Goal: Transaction & Acquisition: Download file/media

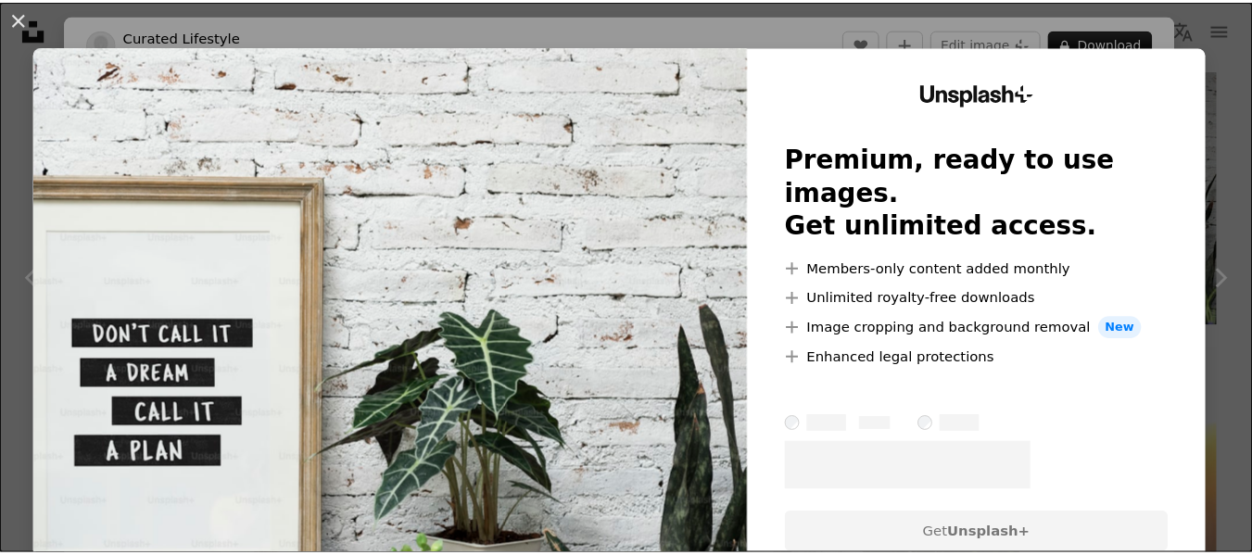
scroll to position [0, 500]
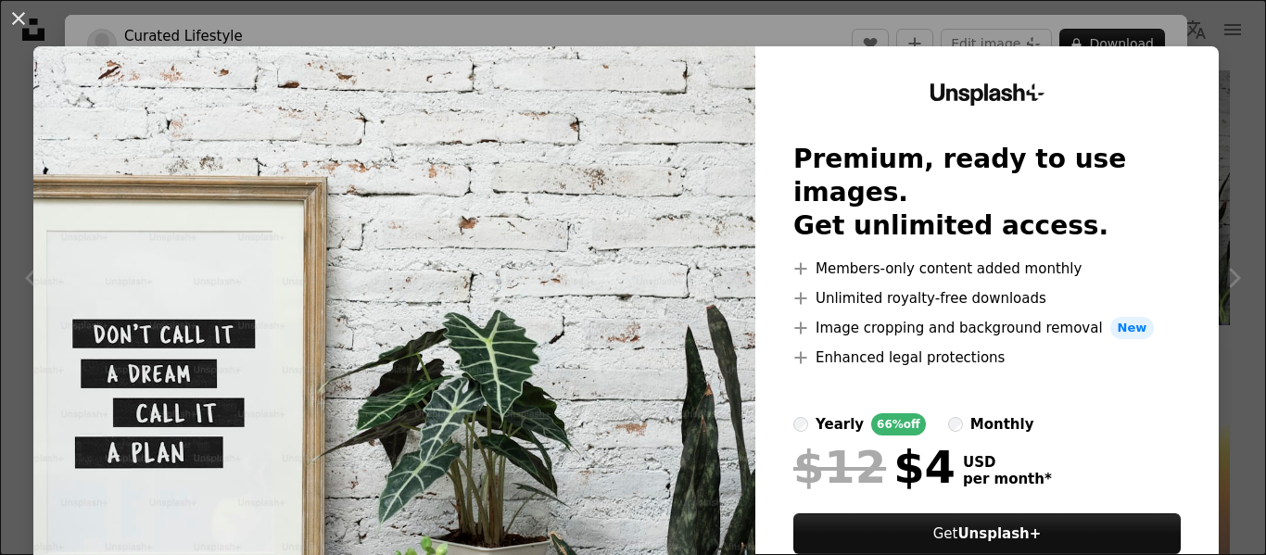
click at [1211, 10] on div "An X shape Unsplash+ Premium, ready to use images. Get unlimited access. A plus…" at bounding box center [633, 277] width 1266 height 555
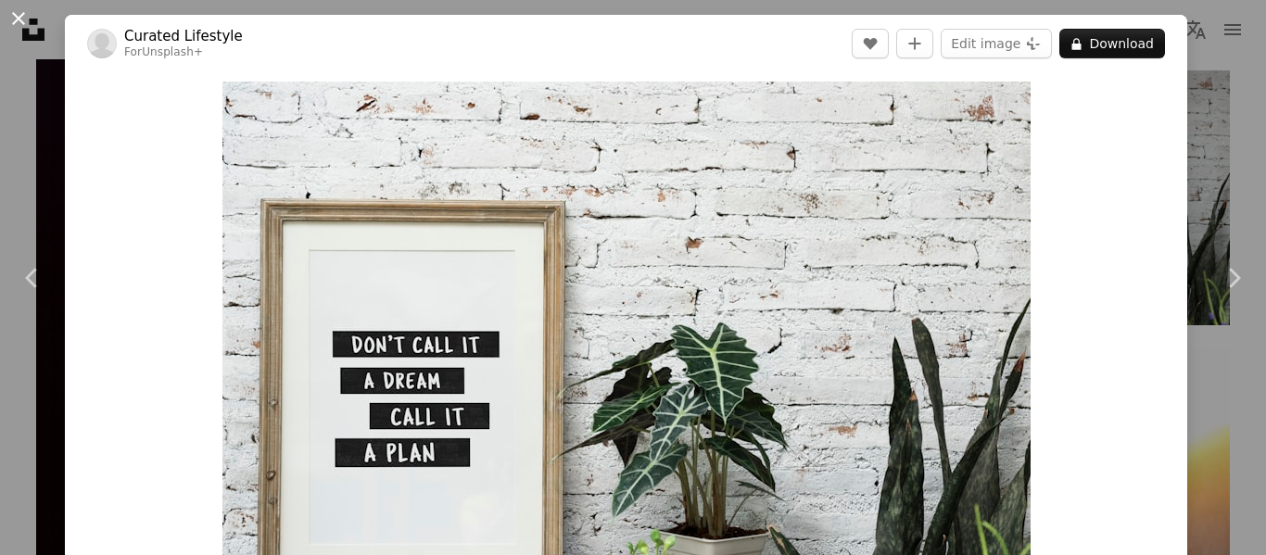
click at [21, 28] on button "An X shape" at bounding box center [18, 18] width 22 height 22
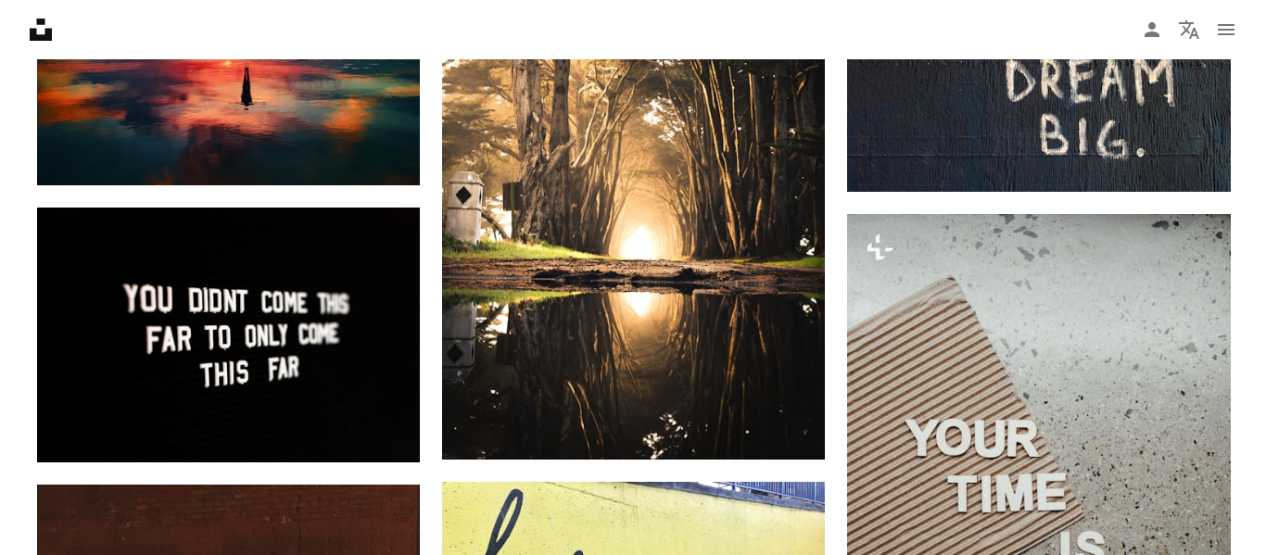
scroll to position [1085, 0]
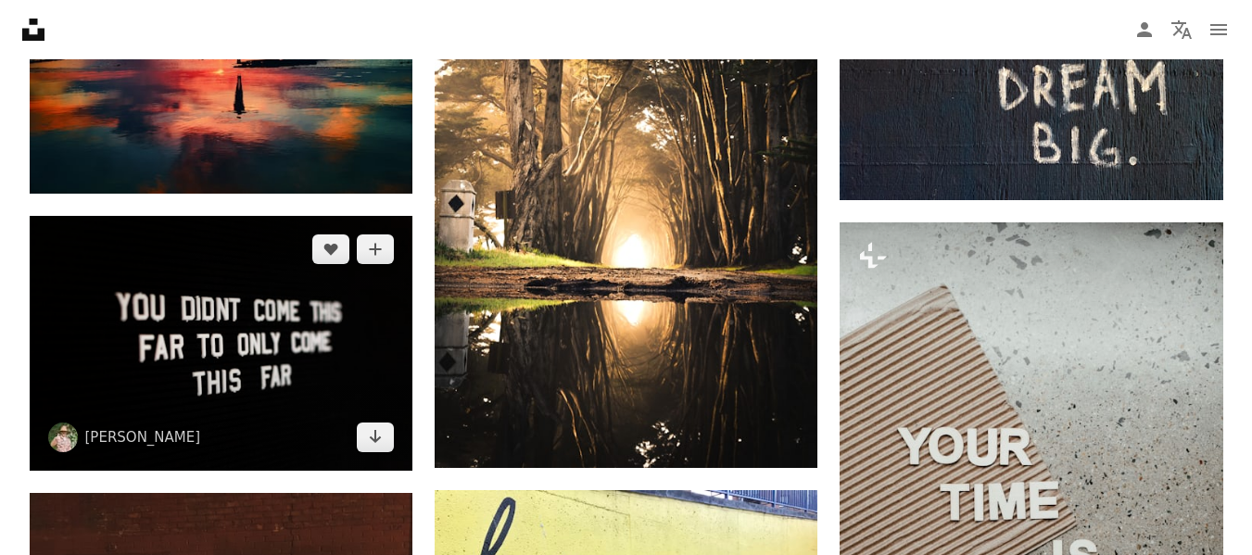
click at [348, 340] on img at bounding box center [221, 343] width 383 height 255
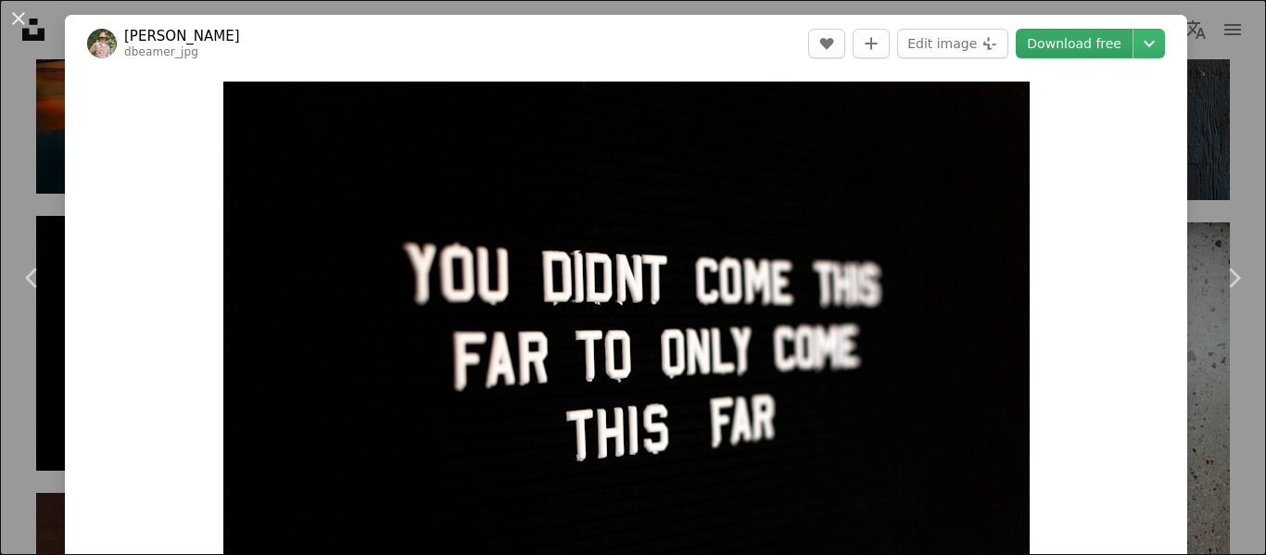
click at [1081, 39] on link "Download free" at bounding box center [1074, 44] width 117 height 30
